Goal: Information Seeking & Learning: Learn about a topic

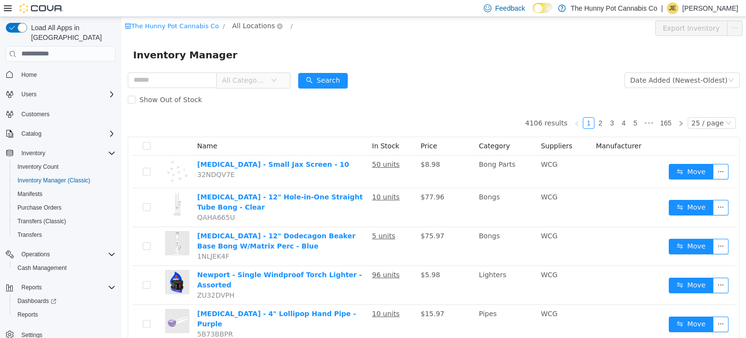
click at [240, 25] on span "All Locations" at bounding box center [253, 25] width 43 height 11
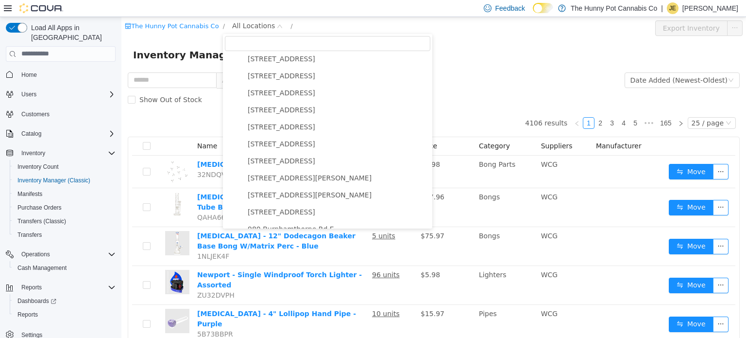
scroll to position [478, 0]
click at [283, 111] on span "495 Welland Ave" at bounding box center [282, 110] width 68 height 8
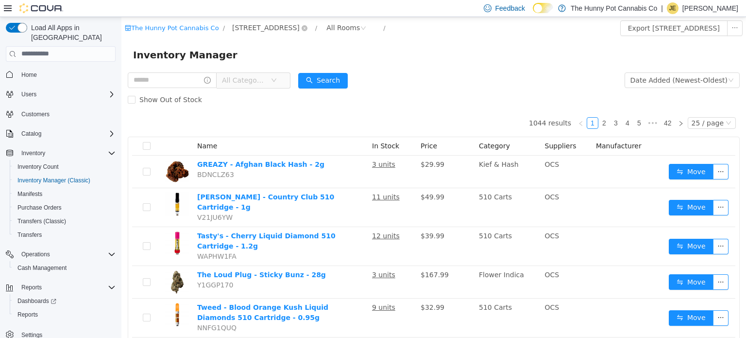
click at [257, 25] on span "495 Welland Ave" at bounding box center [266, 27] width 68 height 11
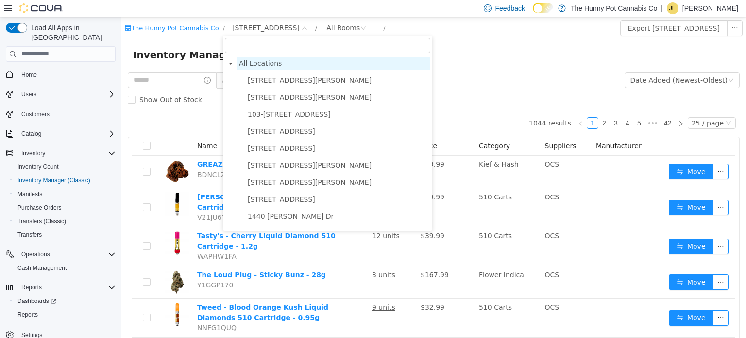
click at [262, 61] on span "All Locations" at bounding box center [260, 63] width 43 height 8
click at [274, 69] on span "All Locations" at bounding box center [334, 62] width 194 height 13
click at [302, 27] on icon "icon: close-circle" at bounding box center [305, 28] width 6 height 6
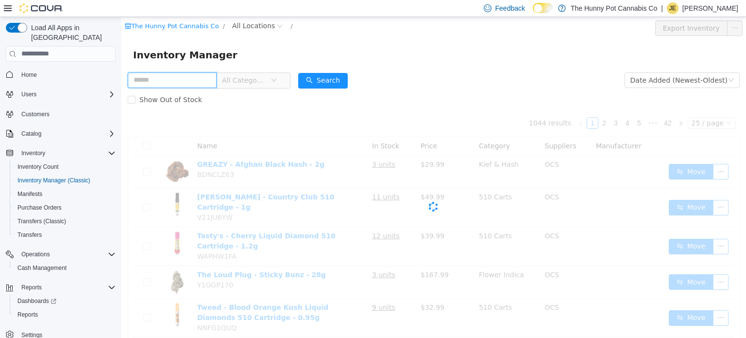
click at [215, 74] on input "text" at bounding box center [172, 80] width 89 height 16
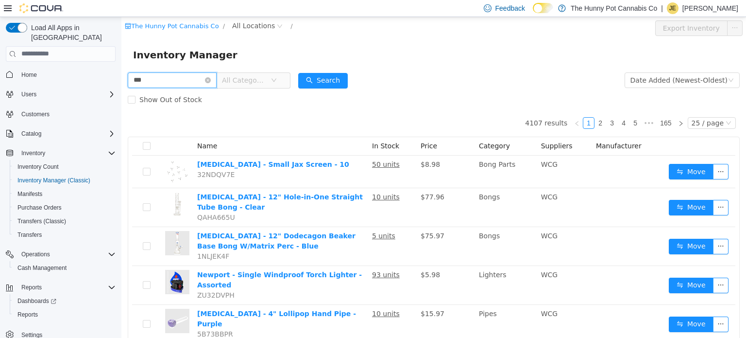
type input "***"
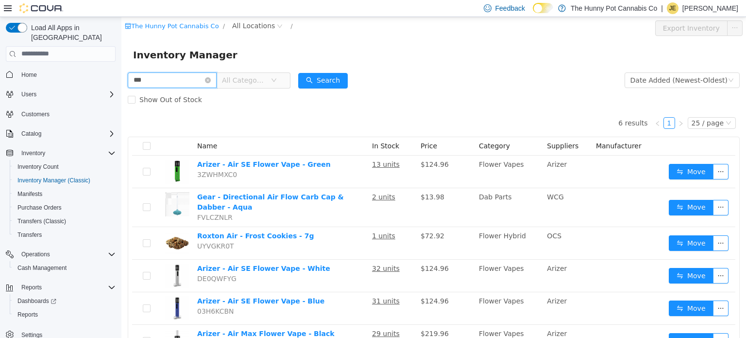
click at [205, 78] on input "***" at bounding box center [172, 80] width 89 height 16
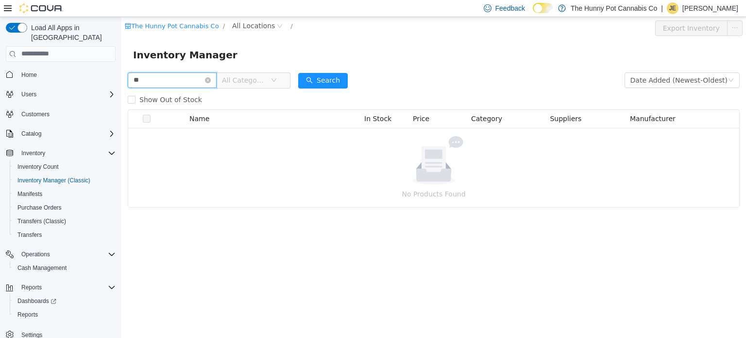
type input "*"
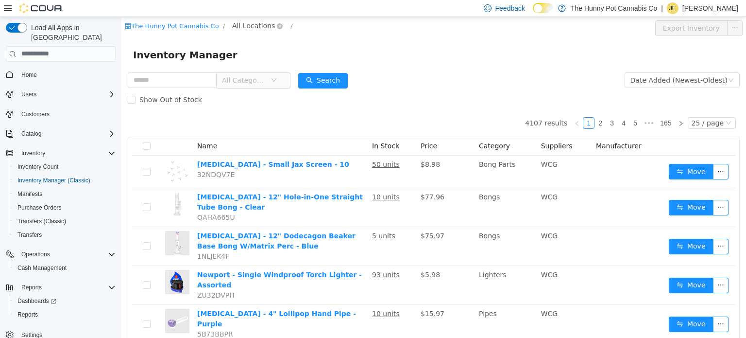
click at [241, 24] on span "All Locations" at bounding box center [253, 25] width 43 height 11
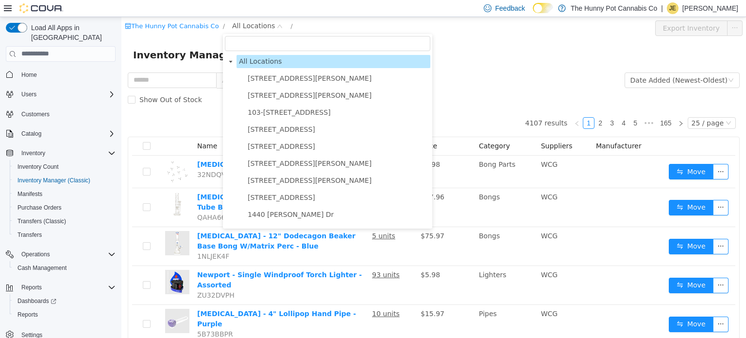
click at [353, 26] on div "The Hunny Pot Cannabis Co / All Locations /" at bounding box center [382, 26] width 515 height 12
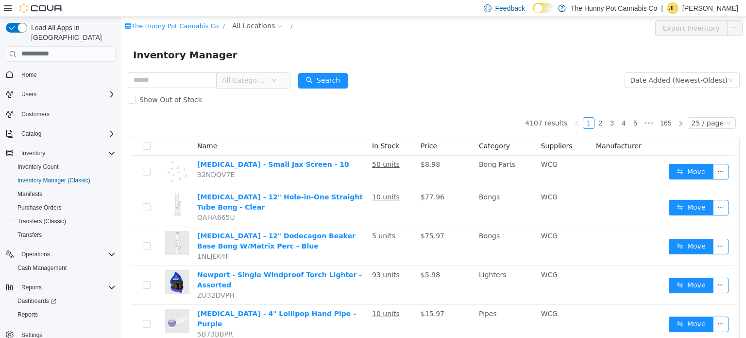
click at [266, 80] on span "All Categories" at bounding box center [244, 80] width 44 height 10
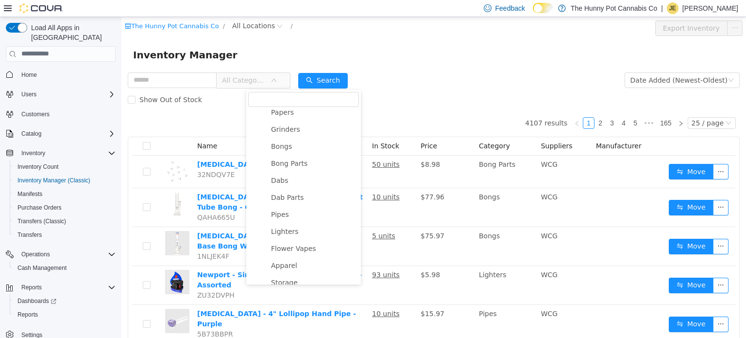
scroll to position [515, 0]
click at [315, 248] on span "Flower Vapes" at bounding box center [314, 247] width 90 height 13
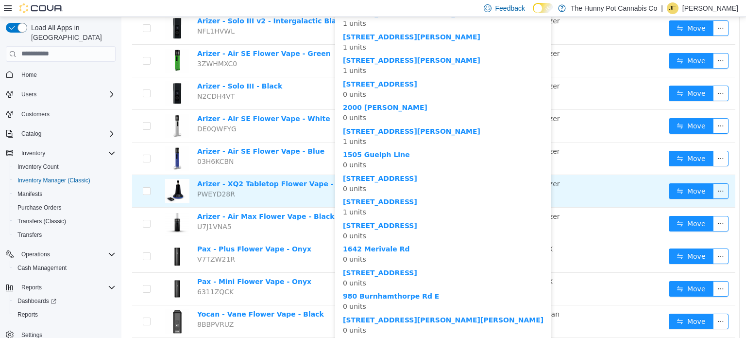
scroll to position [248, 0]
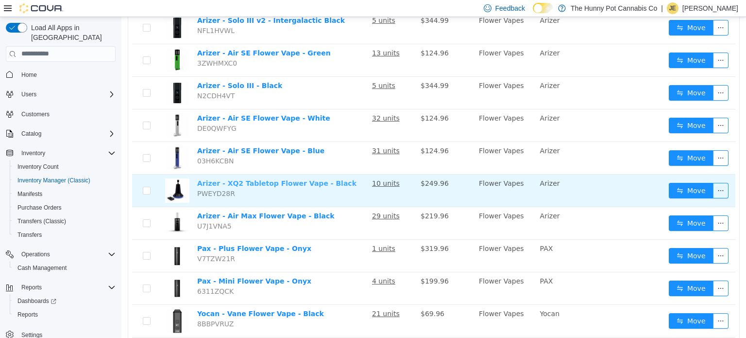
click at [246, 179] on link "Arizer - XQ2 Tabletop Flower Vape - Black" at bounding box center [276, 183] width 159 height 8
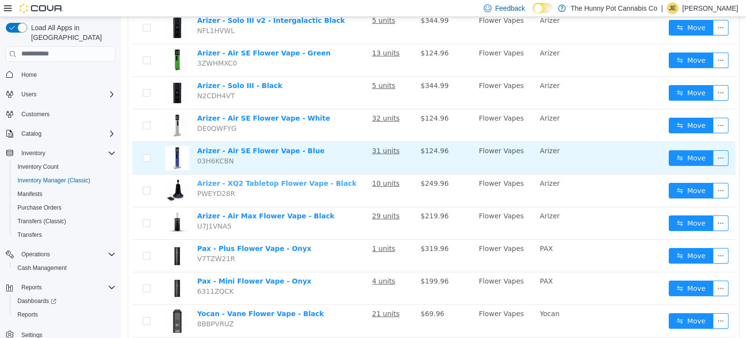
scroll to position [0, 0]
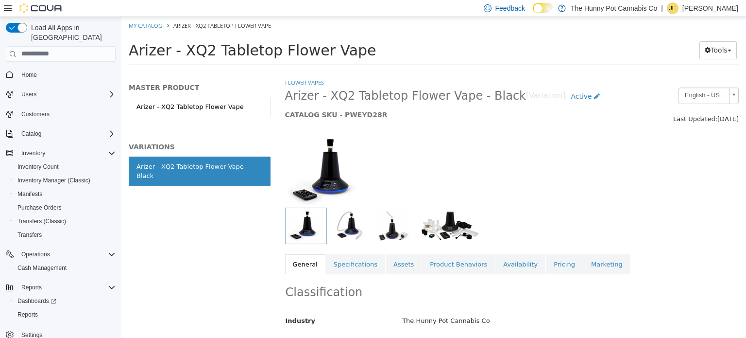
click at [460, 232] on img "button" at bounding box center [450, 225] width 62 height 33
